Goal: Information Seeking & Learning: Learn about a topic

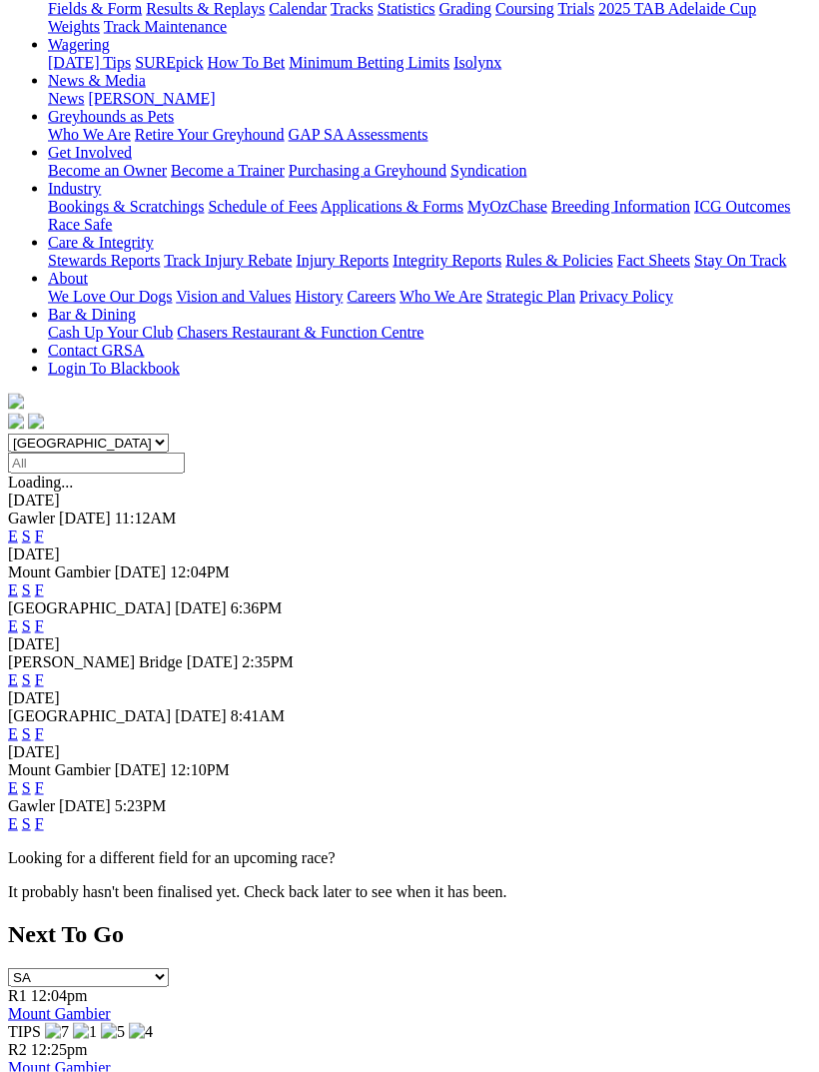
scroll to position [255, 0]
click at [44, 670] on link "F" at bounding box center [39, 678] width 9 height 17
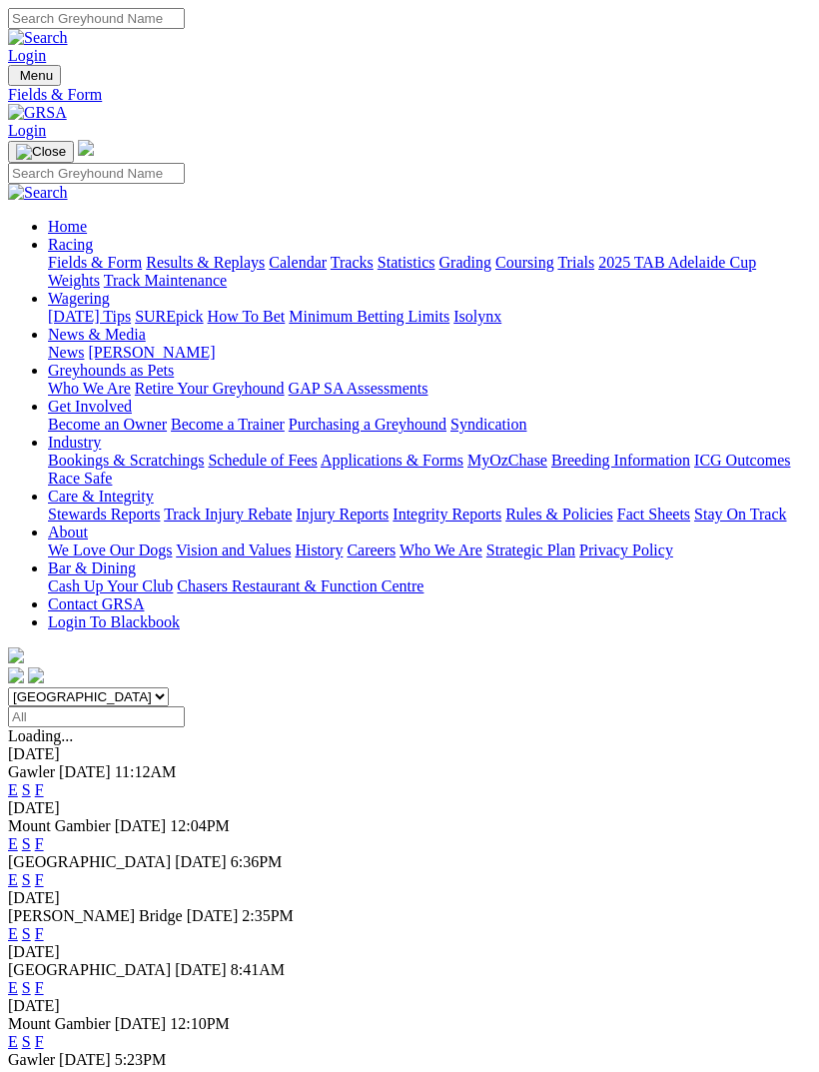
click at [44, 781] on link "F" at bounding box center [39, 789] width 9 height 17
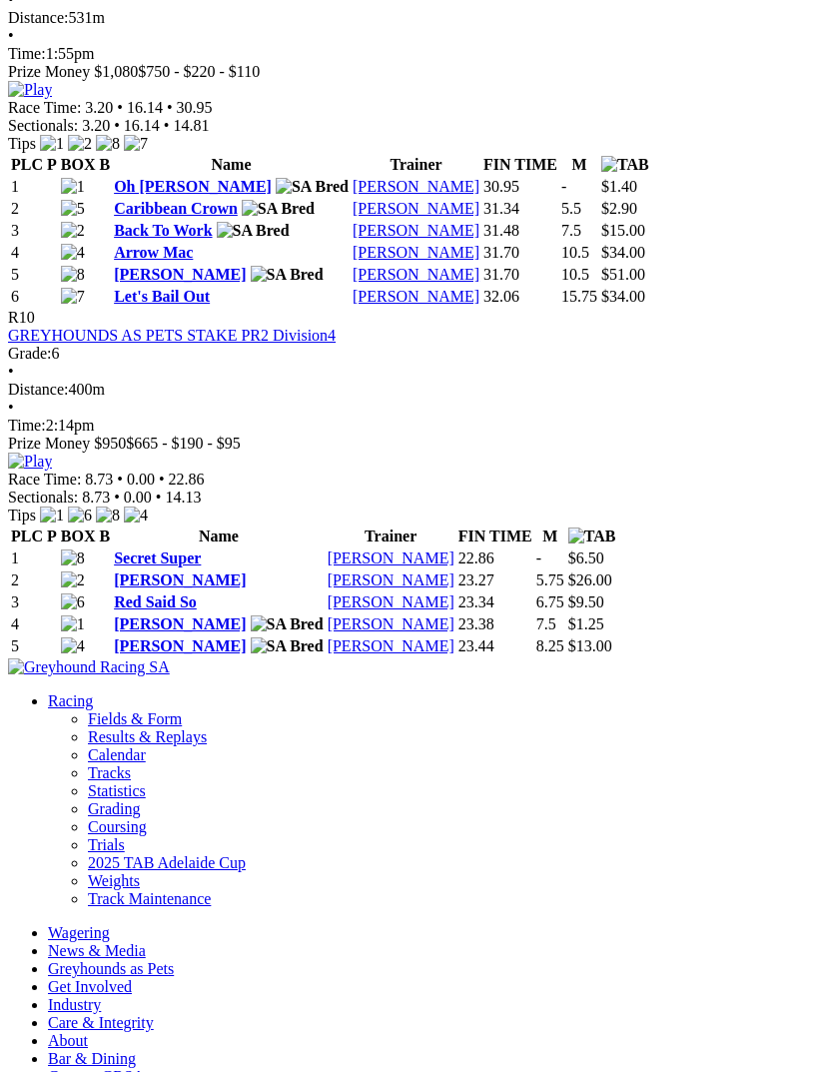
scroll to position [4116, 0]
click at [558, 308] on td "32.06" at bounding box center [521, 298] width 76 height 20
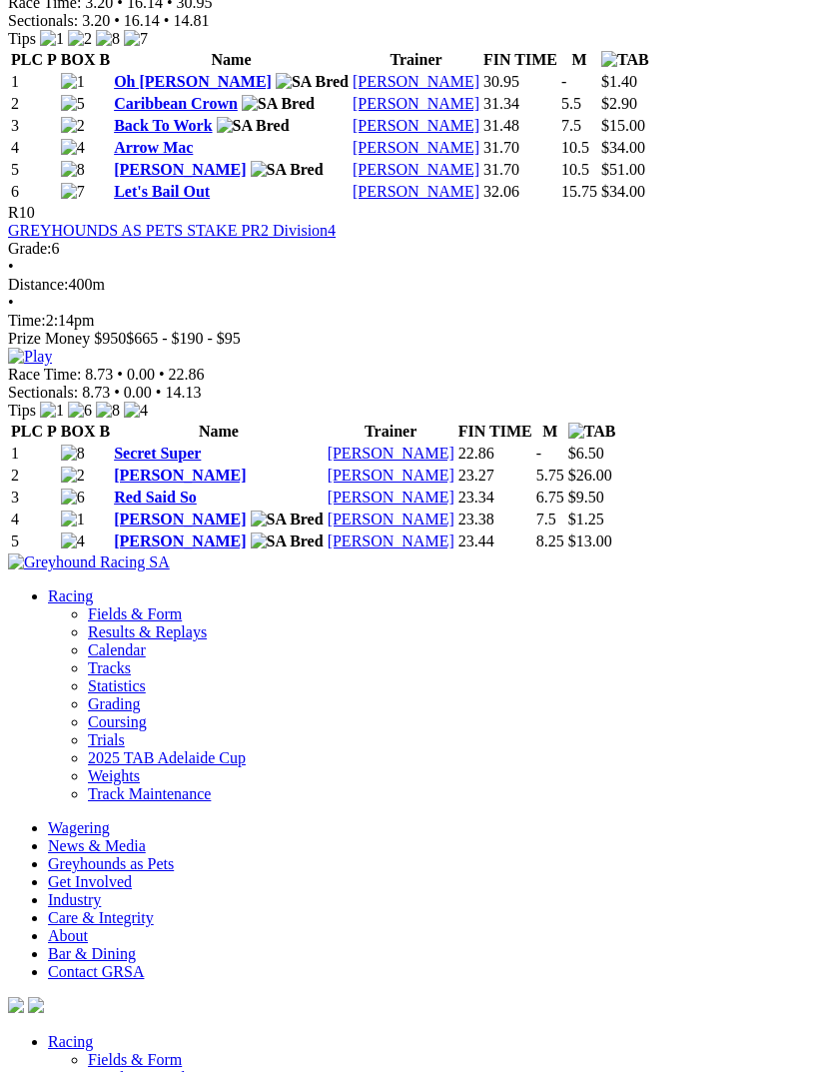
scroll to position [4203, 0]
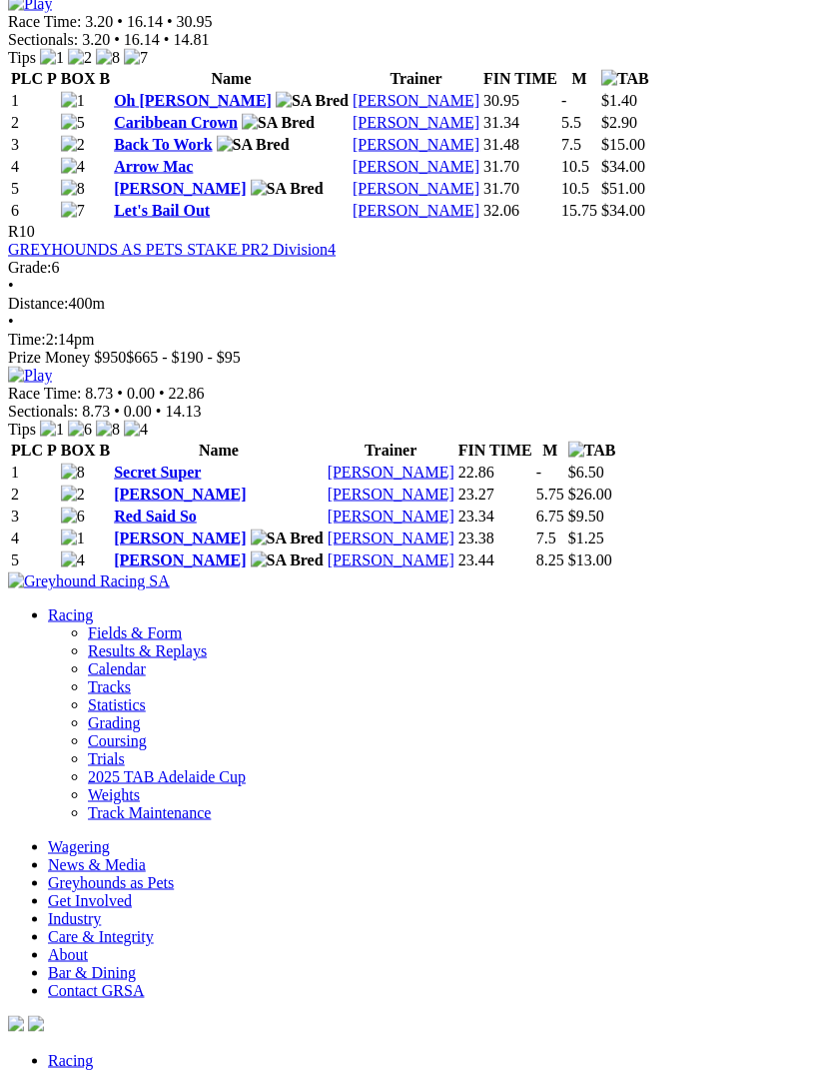
click at [171, 109] on link "Oh Sadie" at bounding box center [193, 100] width 158 height 17
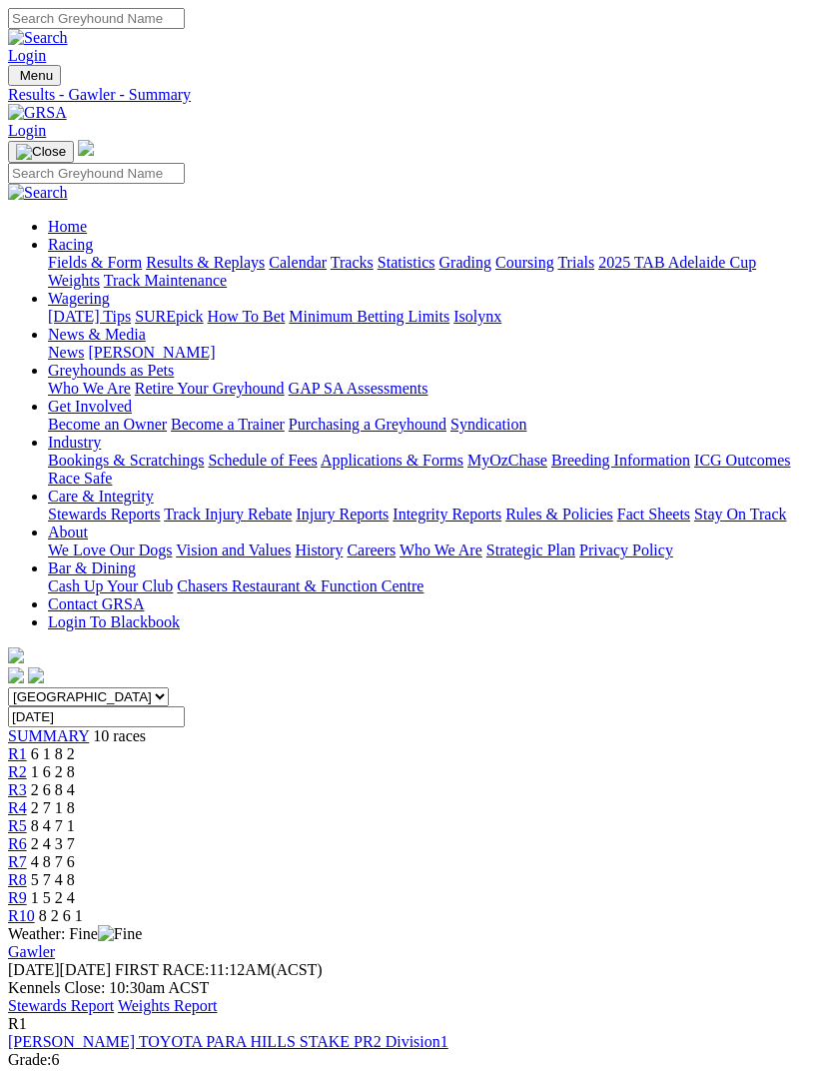
scroll to position [4204, 0]
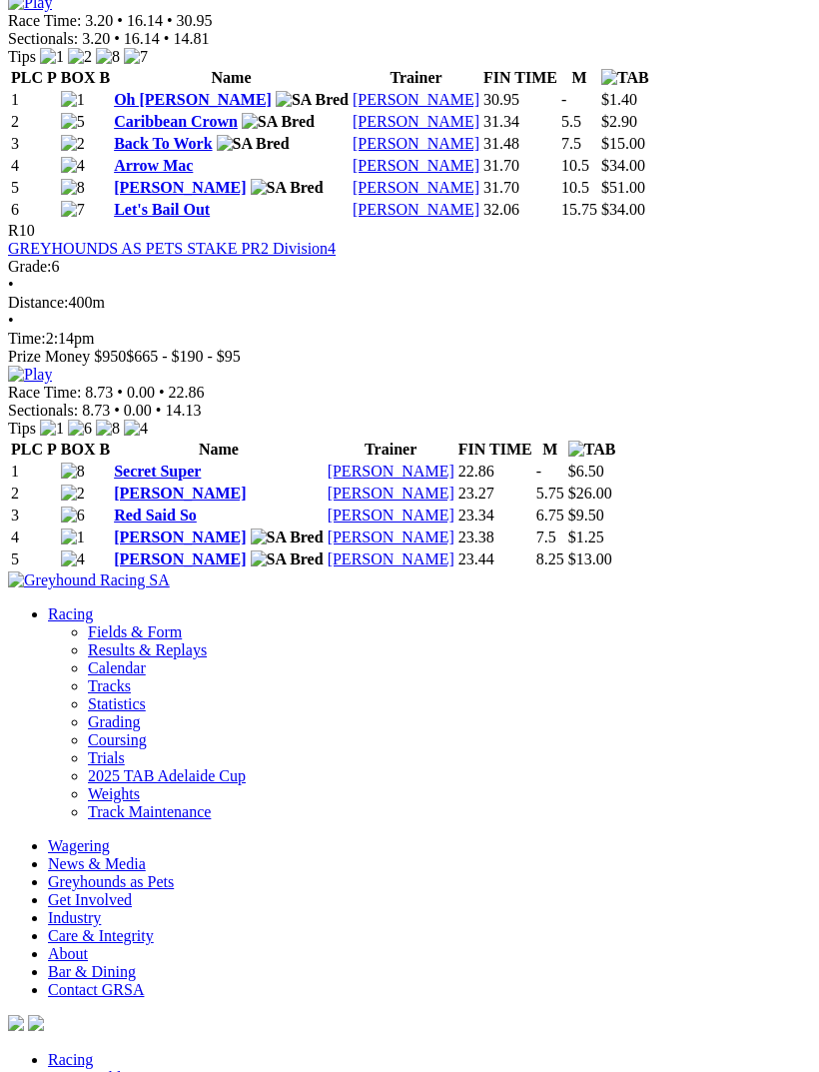
click at [170, 108] on link "Oh [PERSON_NAME]" at bounding box center [193, 99] width 158 height 17
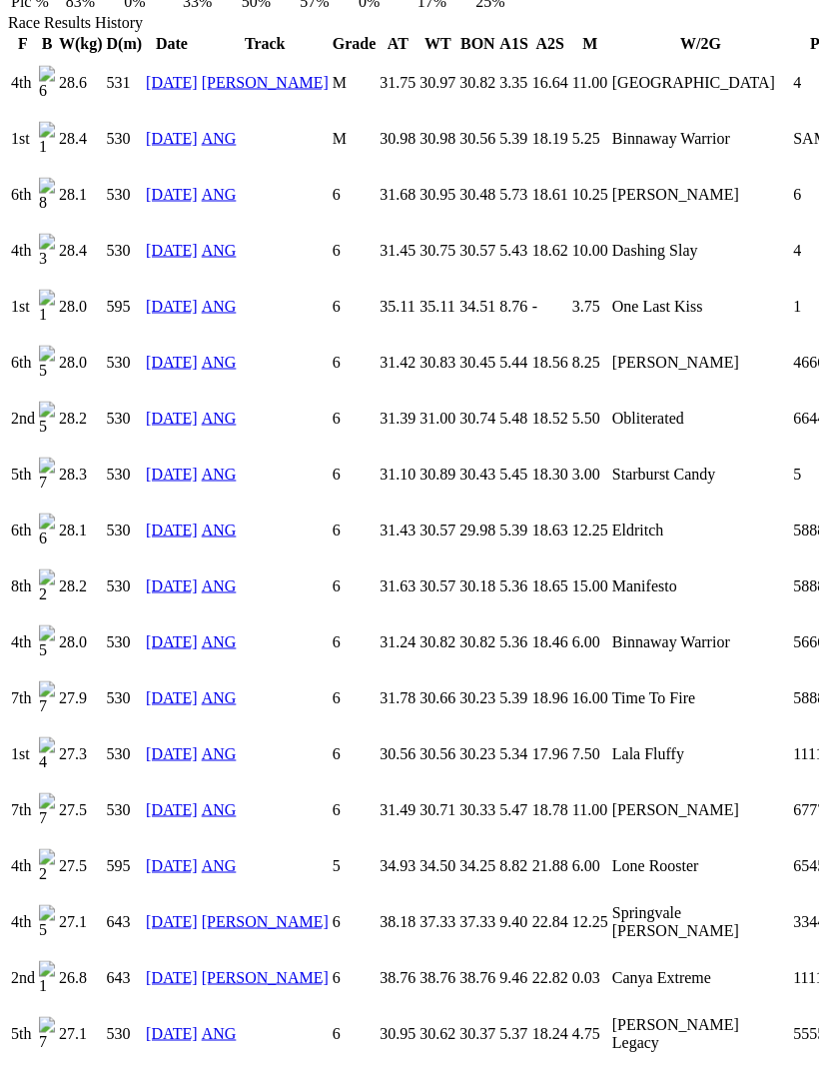
scroll to position [1463, 0]
